Goal: Information Seeking & Learning: Learn about a topic

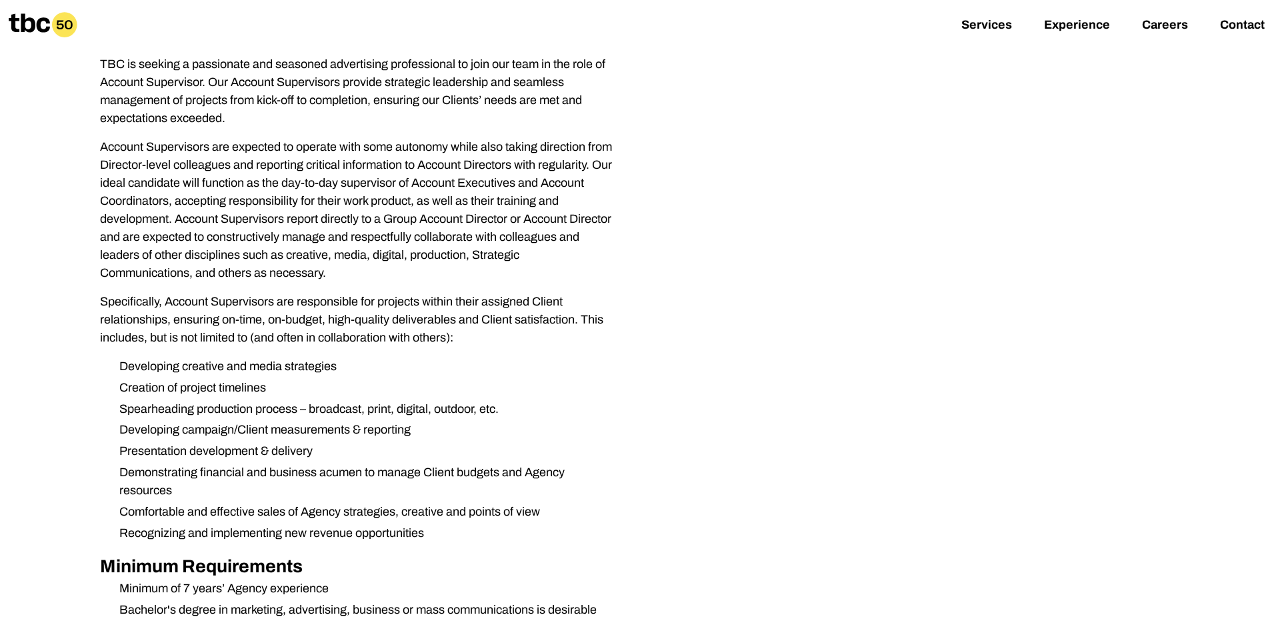
scroll to position [257, 0]
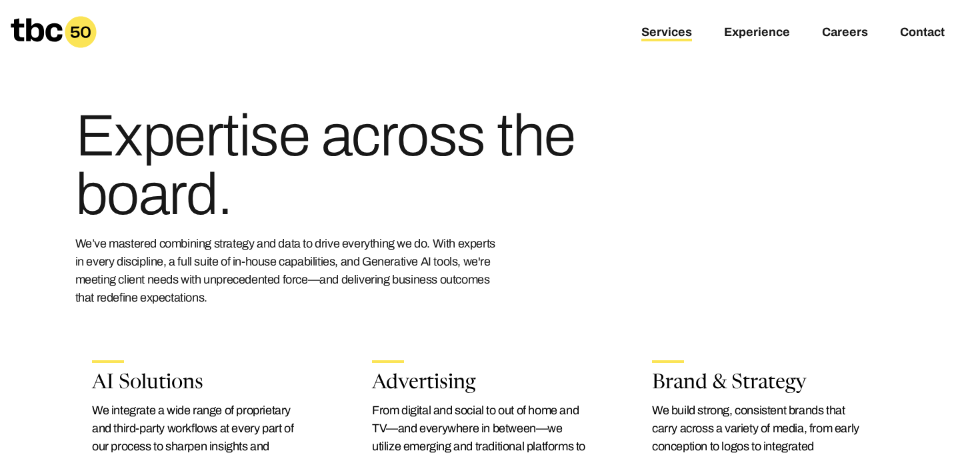
click at [50, 39] on icon at bounding box center [36, 29] width 51 height 23
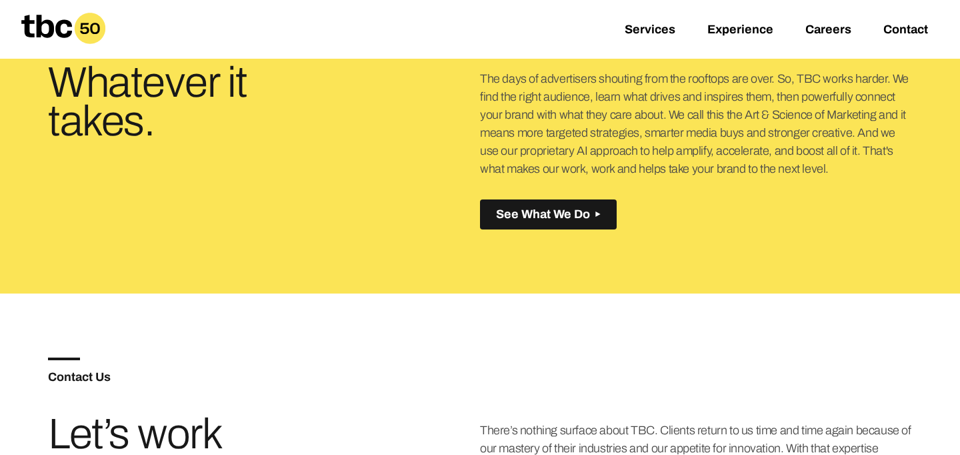
scroll to position [511, 0]
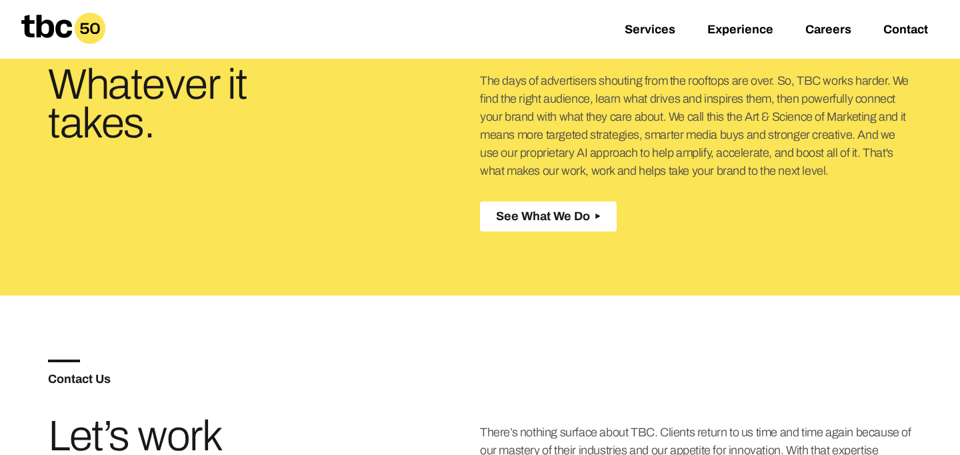
click at [580, 216] on span "See What We Do" at bounding box center [543, 216] width 94 height 14
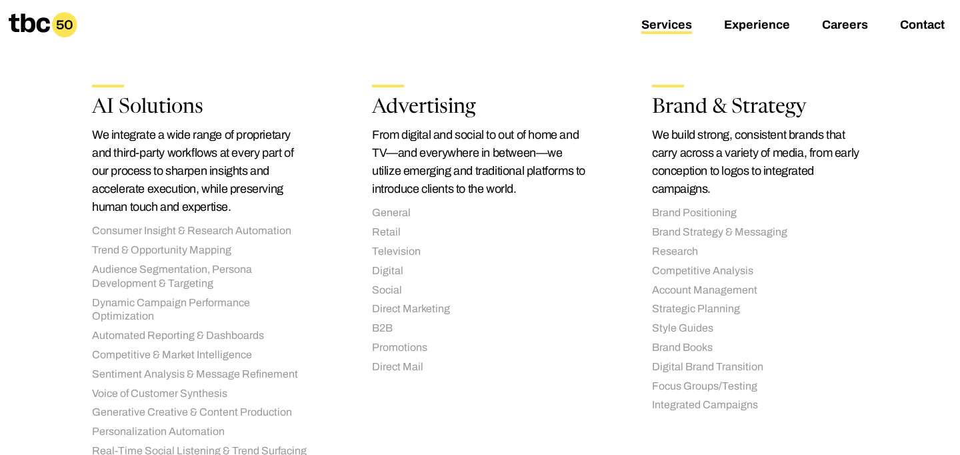
scroll to position [280, 0]
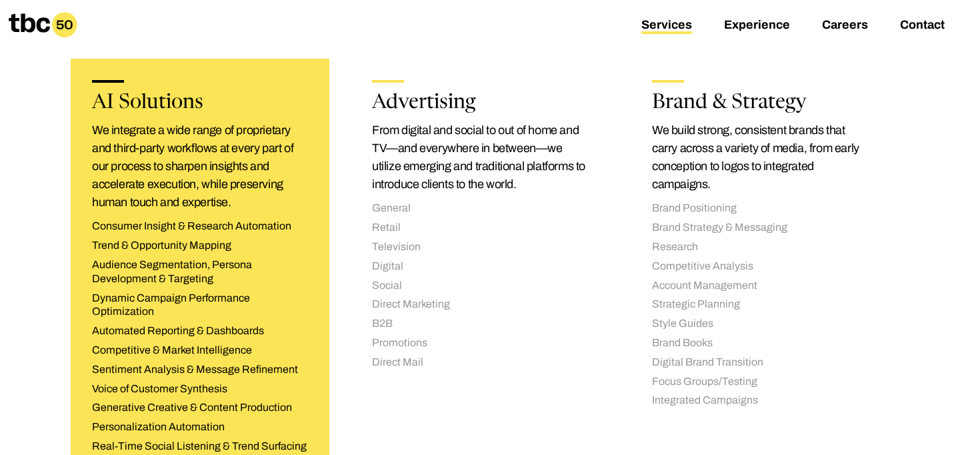
click at [221, 237] on ul "Consumer Insight & Research Automation Trend & Opportunity Mapping Audience Seg…" at bounding box center [200, 352] width 216 height 267
click at [197, 156] on p "We integrate a wide range of proprietary and third-party workflows at every par…" at bounding box center [200, 166] width 216 height 90
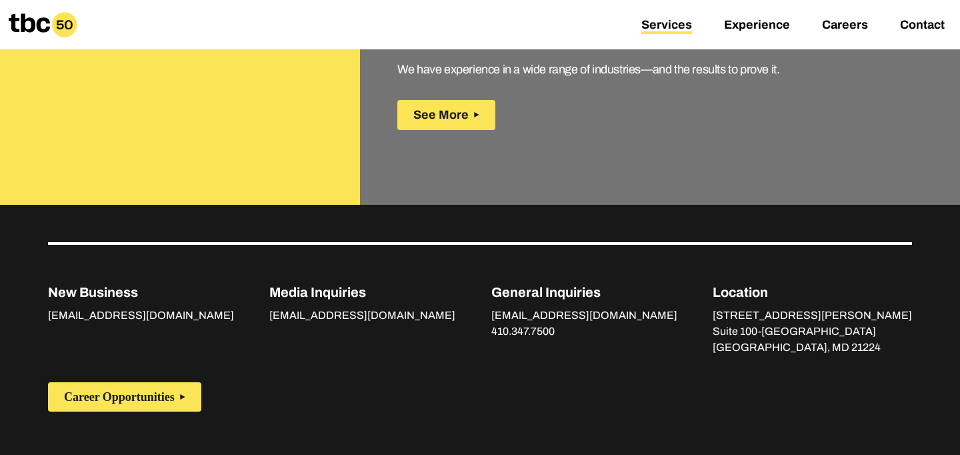
scroll to position [2129, 0]
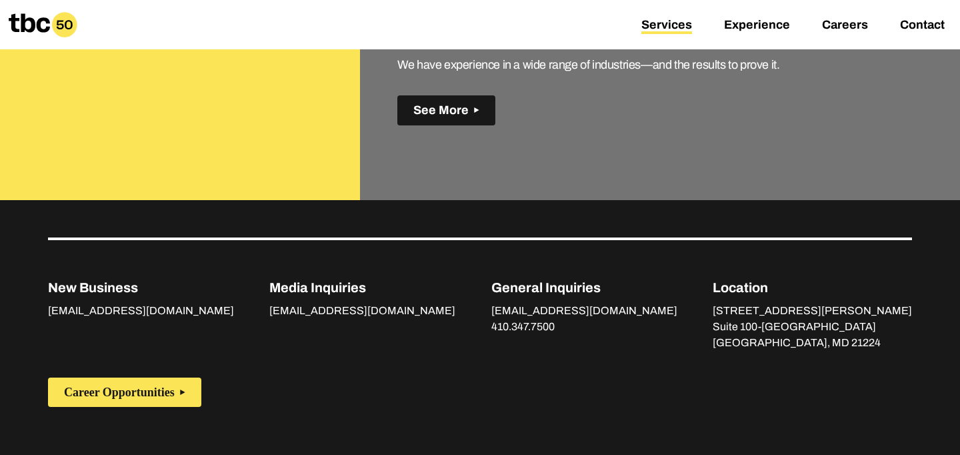
click at [477, 111] on icon at bounding box center [476, 109] width 5 height 5
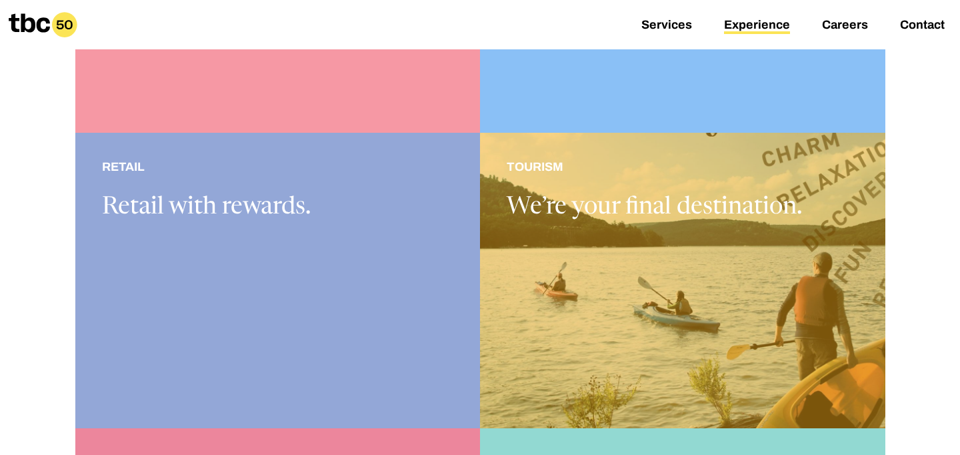
scroll to position [862, 0]
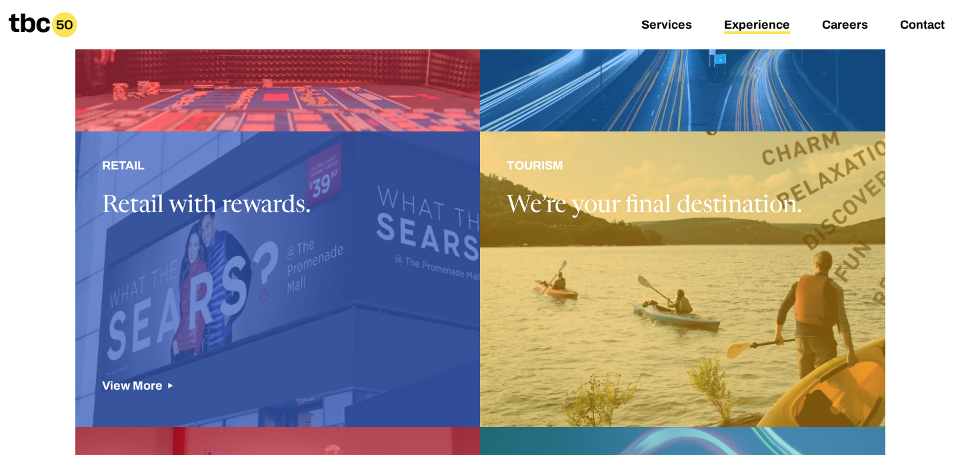
click at [409, 266] on div at bounding box center [277, 278] width 405 height 295
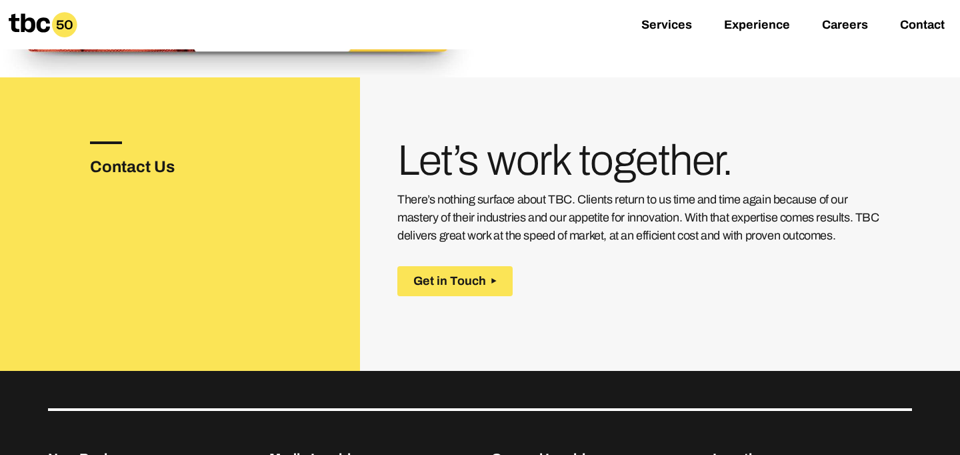
scroll to position [1899, 0]
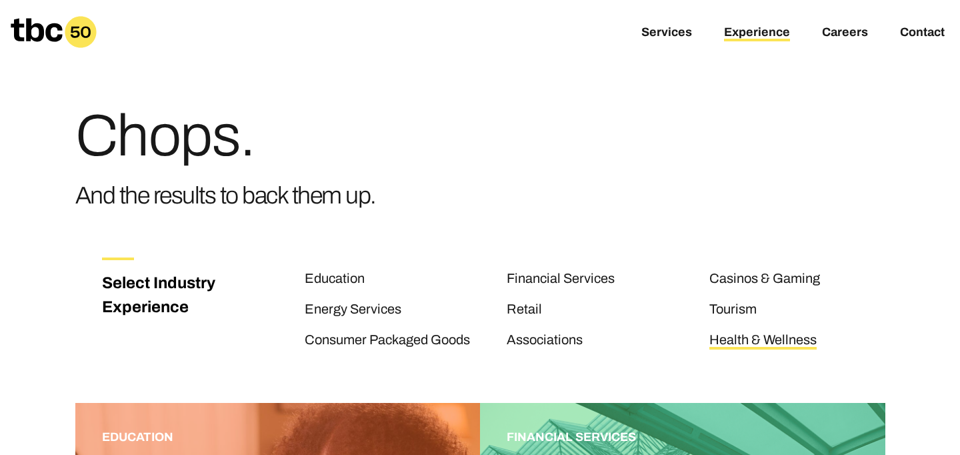
click at [748, 342] on link "Health & Wellness" at bounding box center [763, 340] width 107 height 17
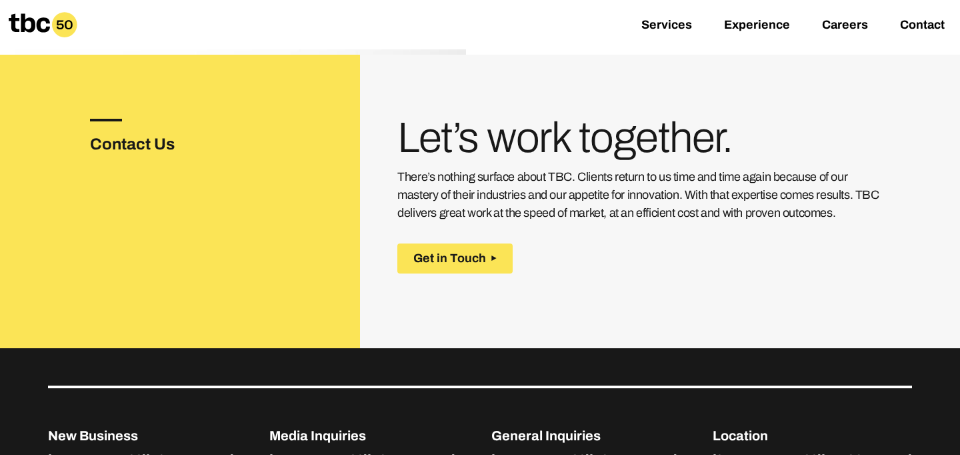
scroll to position [1872, 0]
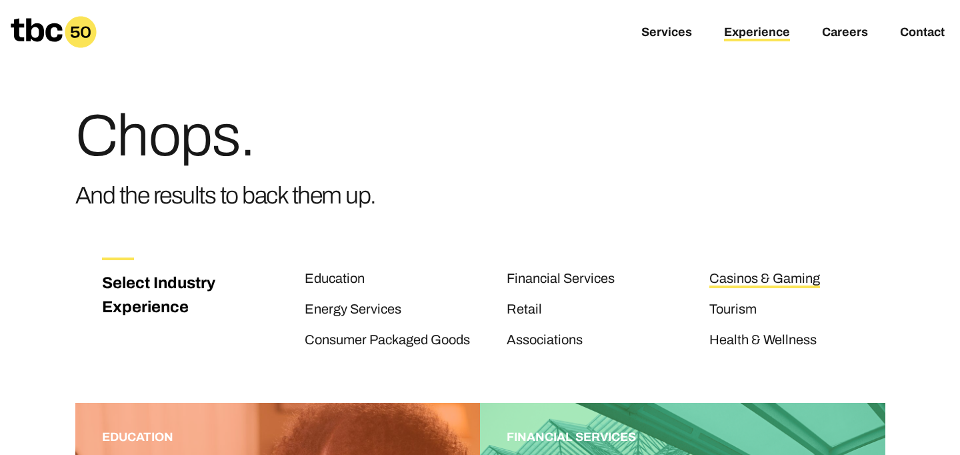
click at [751, 283] on link "Casinos & Gaming" at bounding box center [765, 279] width 111 height 17
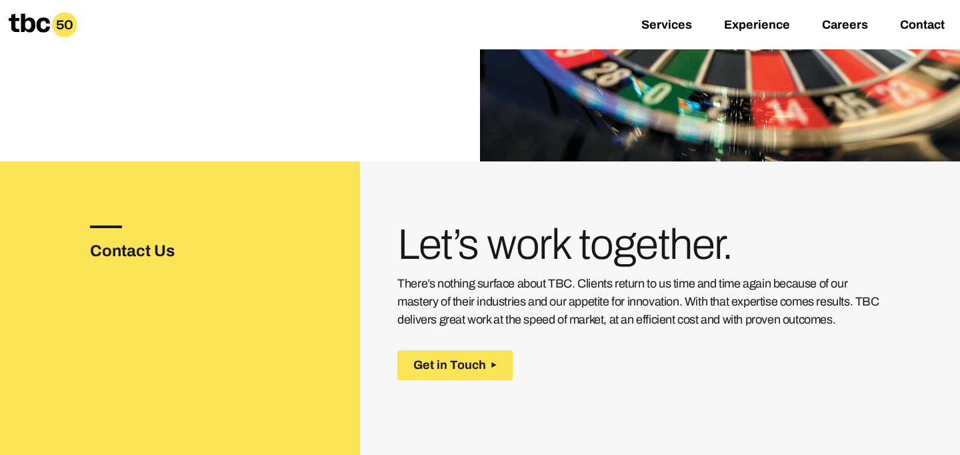
scroll to position [2131, 0]
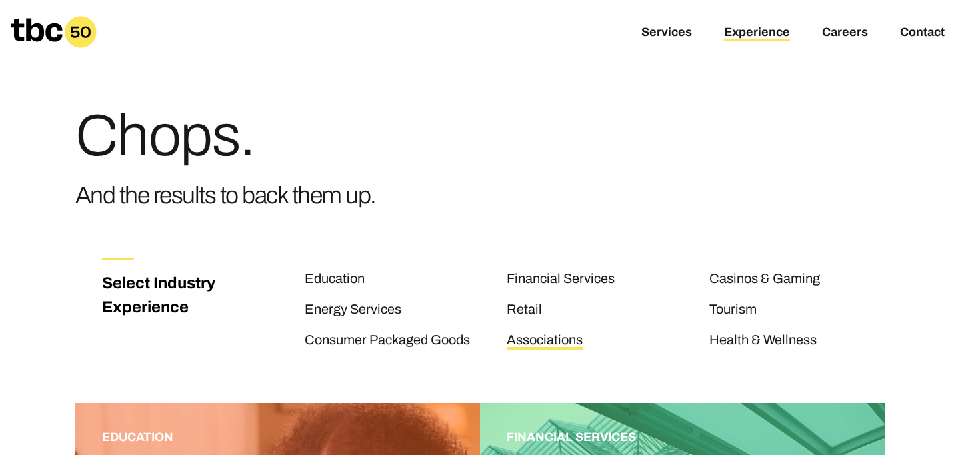
click at [552, 338] on link "Associations" at bounding box center [545, 340] width 76 height 17
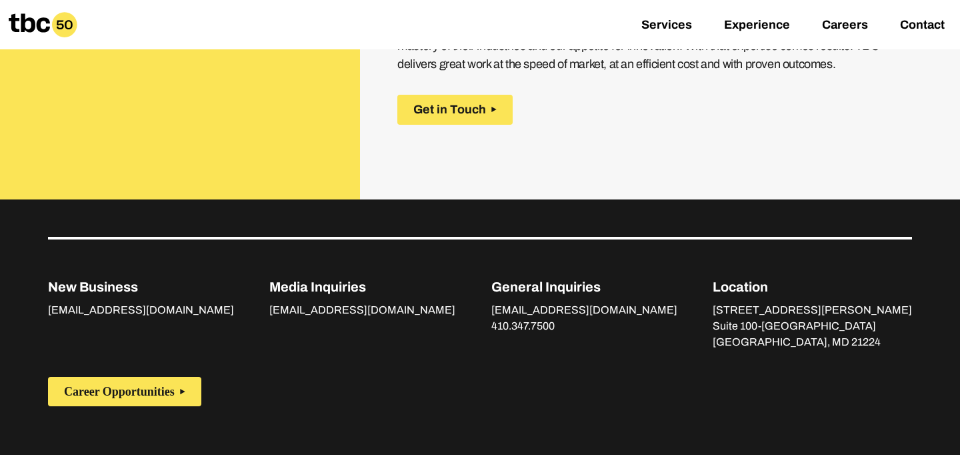
scroll to position [1974, 0]
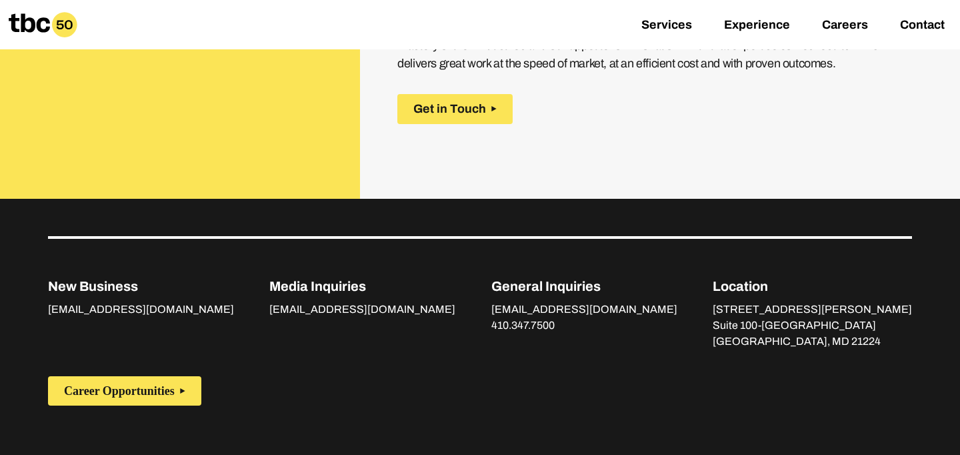
click at [671, 17] on div "Services Experience Careers Contact" at bounding box center [808, 25] width 303 height 32
click at [671, 23] on link "Services" at bounding box center [666, 26] width 51 height 16
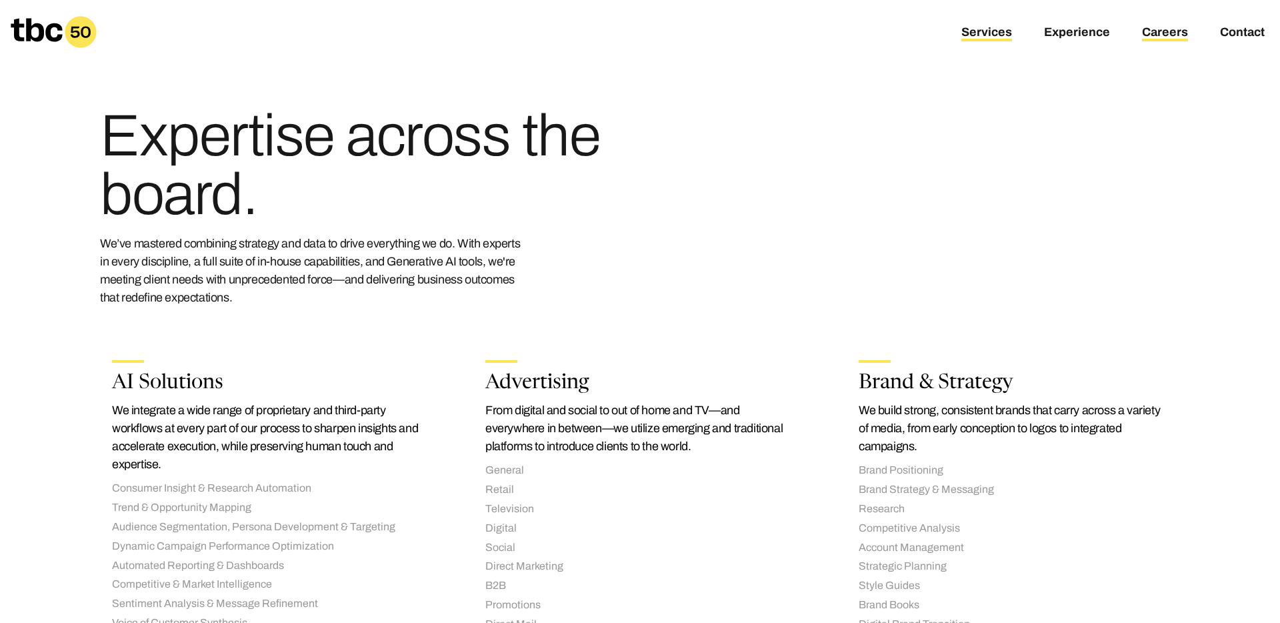
click at [1154, 29] on link "Careers" at bounding box center [1165, 33] width 46 height 16
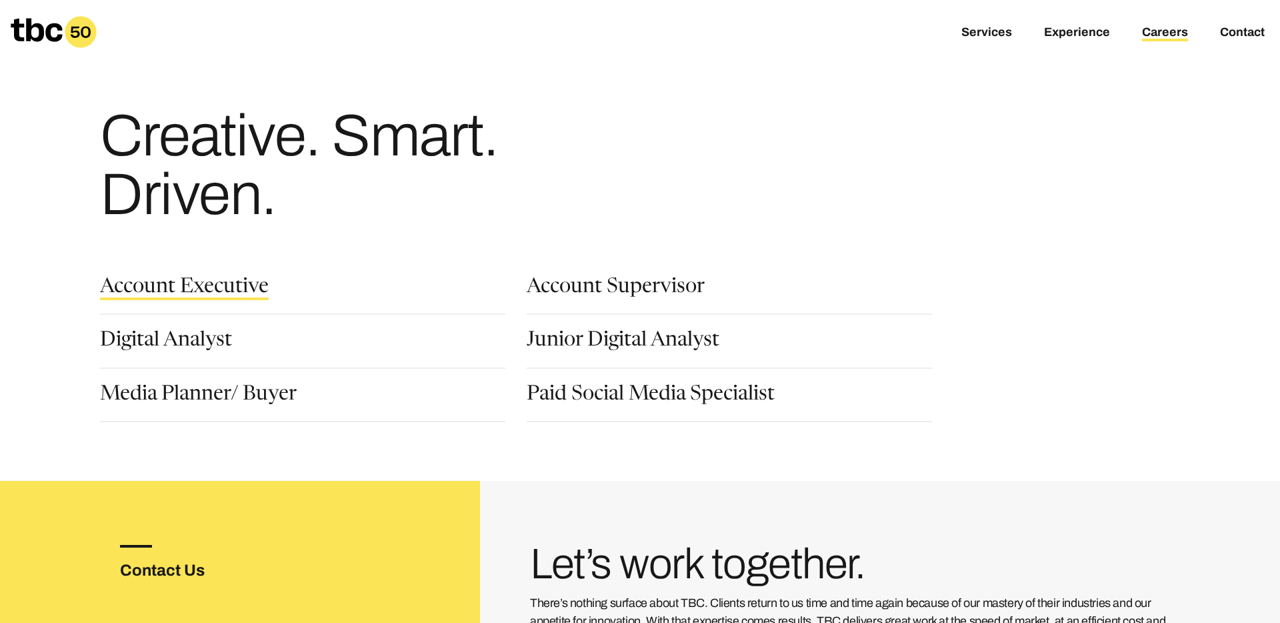
click at [240, 287] on link "Account Executive" at bounding box center [184, 288] width 169 height 23
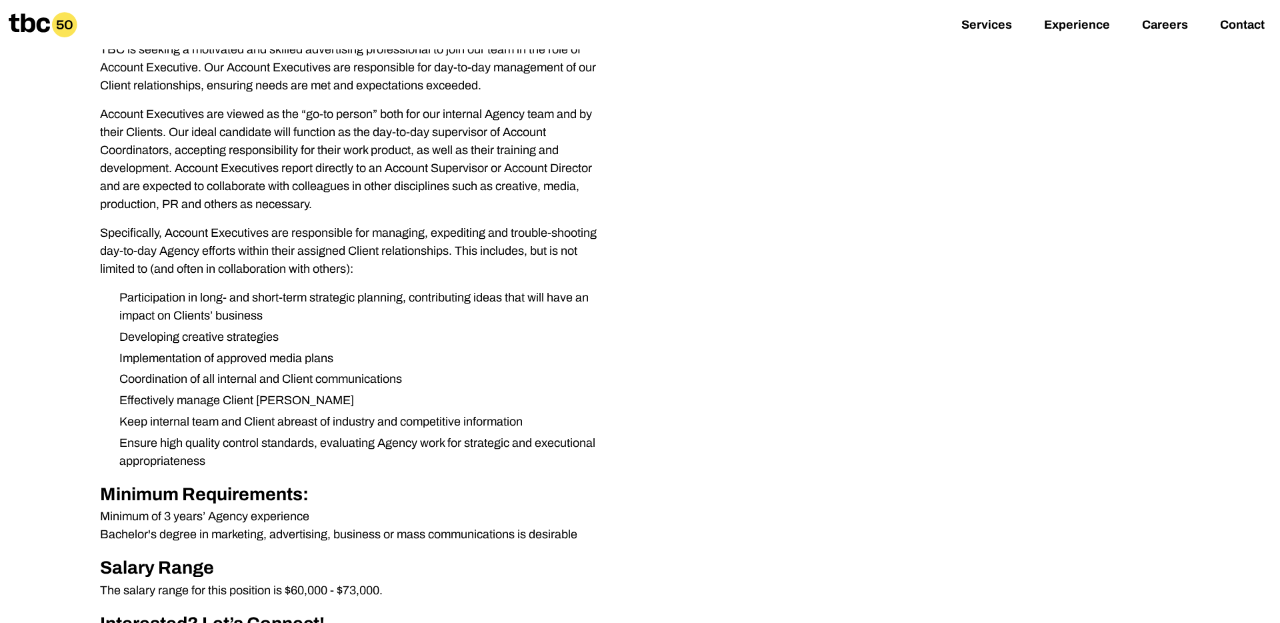
scroll to position [41, 0]
